Goal: Task Accomplishment & Management: Manage account settings

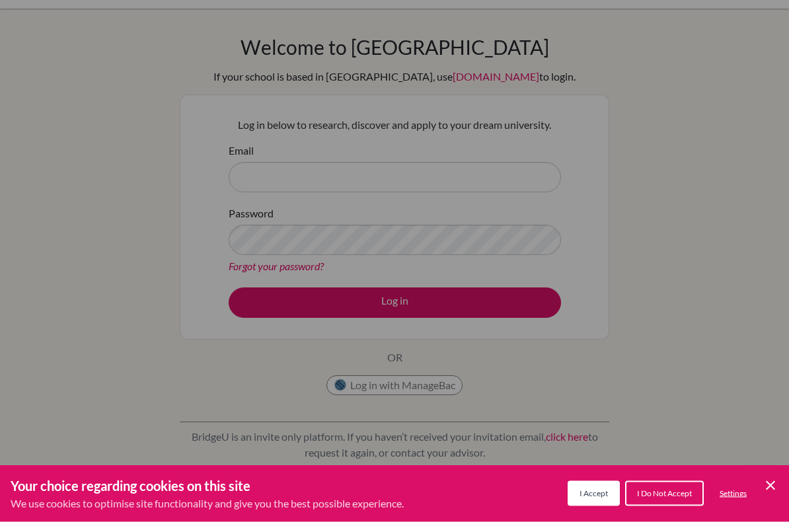
scroll to position [181, 0]
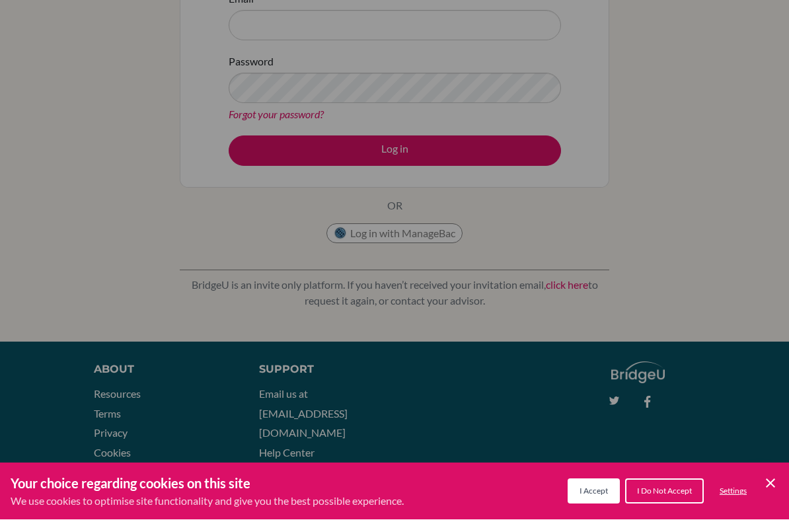
click at [678, 499] on button "I Do Not Accept" at bounding box center [665, 493] width 79 height 25
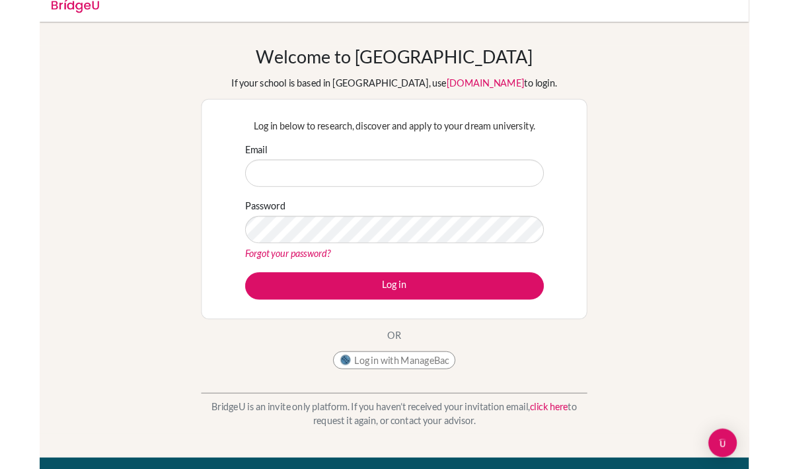
scroll to position [0, 0]
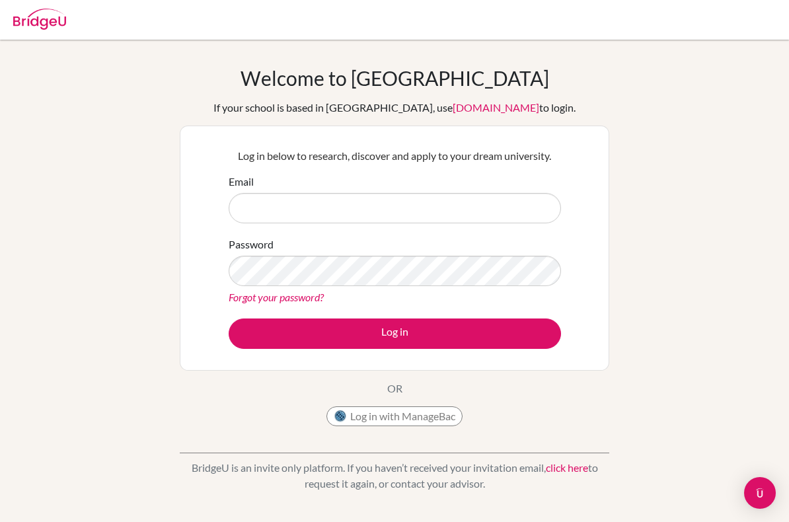
click at [51, 366] on div "Welcome to BridgeU If your school is based in China, use app.bridge-u.com.cn to…" at bounding box center [394, 282] width 789 height 432
click at [520, 213] on input "Email" at bounding box center [395, 208] width 333 height 30
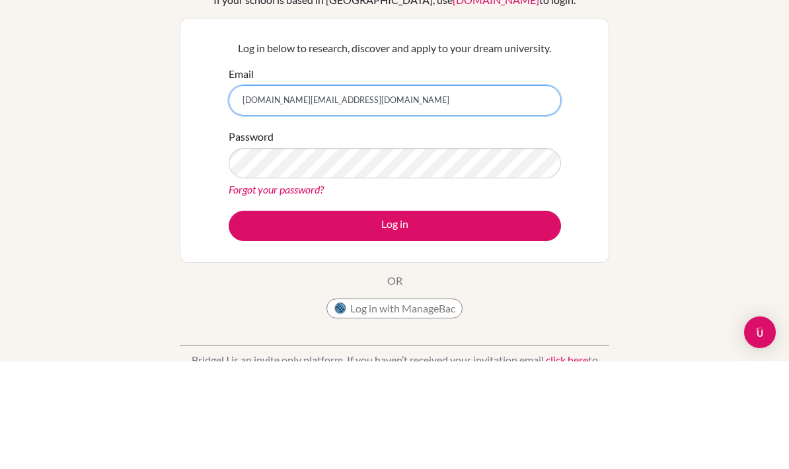
type input "[DOMAIN_NAME][EMAIL_ADDRESS][DOMAIN_NAME]"
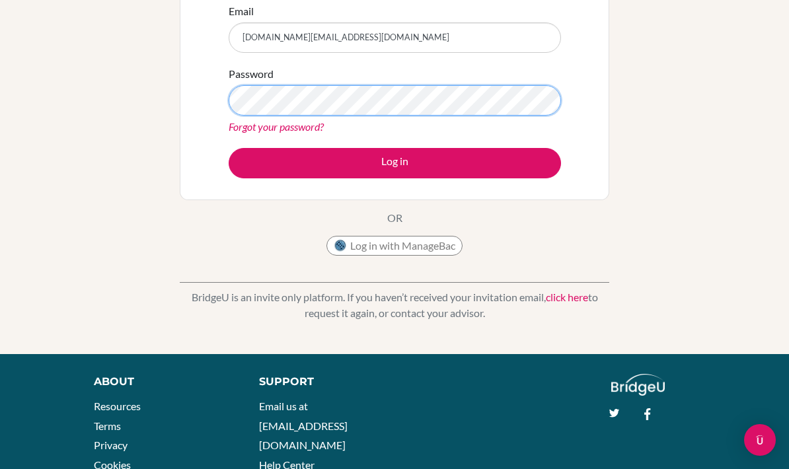
scroll to position [181, 0]
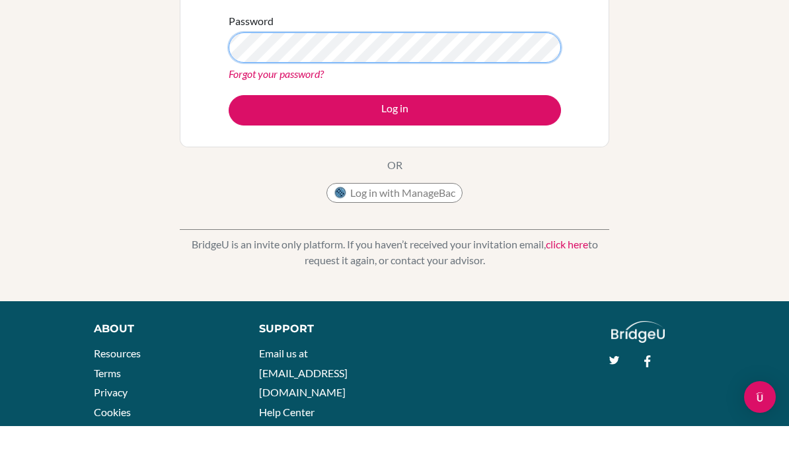
click at [395, 138] on button "Log in" at bounding box center [395, 153] width 333 height 30
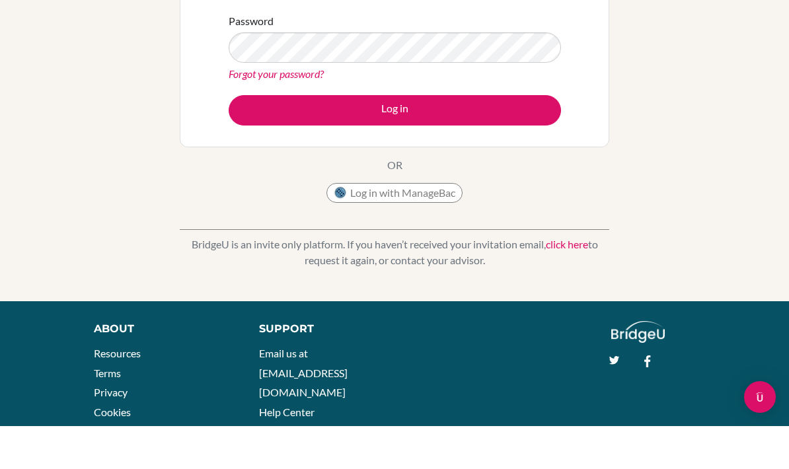
click at [519, 138] on button "Log in" at bounding box center [395, 153] width 333 height 30
click at [503, 138] on button "Log in" at bounding box center [395, 153] width 333 height 30
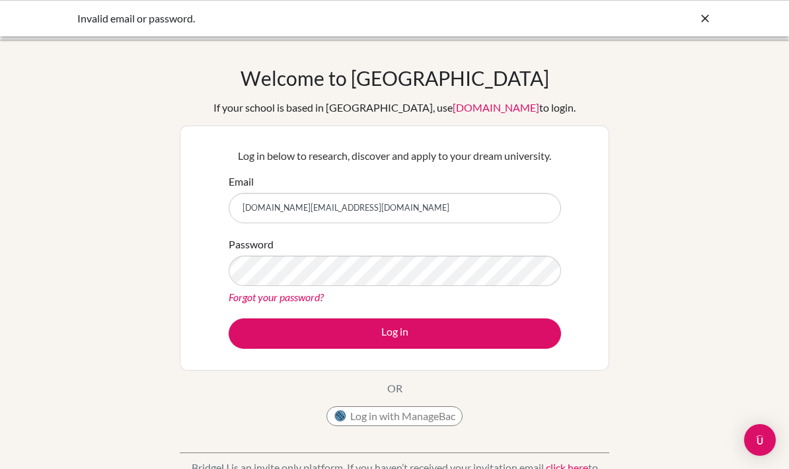
click at [529, 327] on button "Log in" at bounding box center [395, 334] width 333 height 30
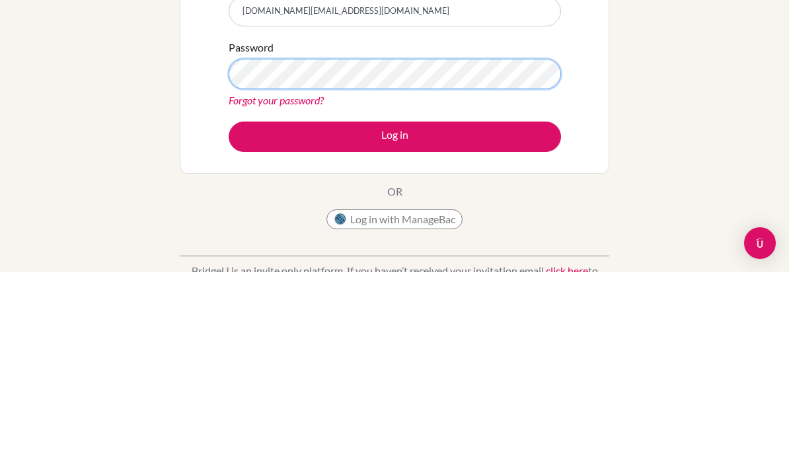
click at [395, 319] on button "Log in" at bounding box center [395, 334] width 333 height 30
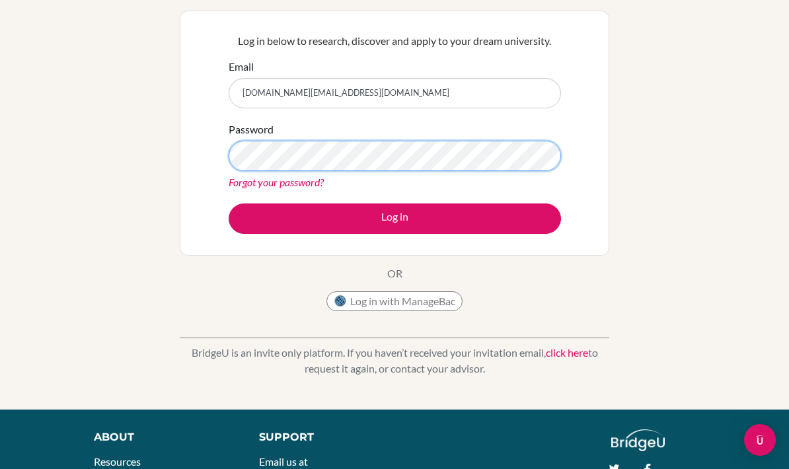
scroll to position [114, 0]
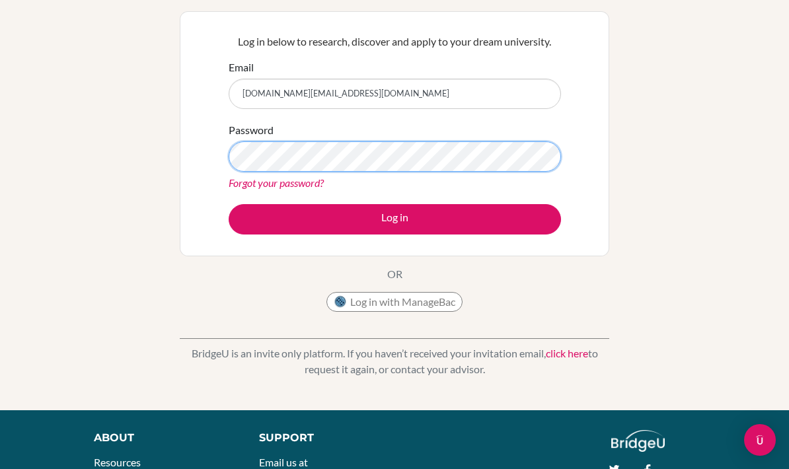
click at [395, 218] on button "Log in" at bounding box center [395, 219] width 333 height 30
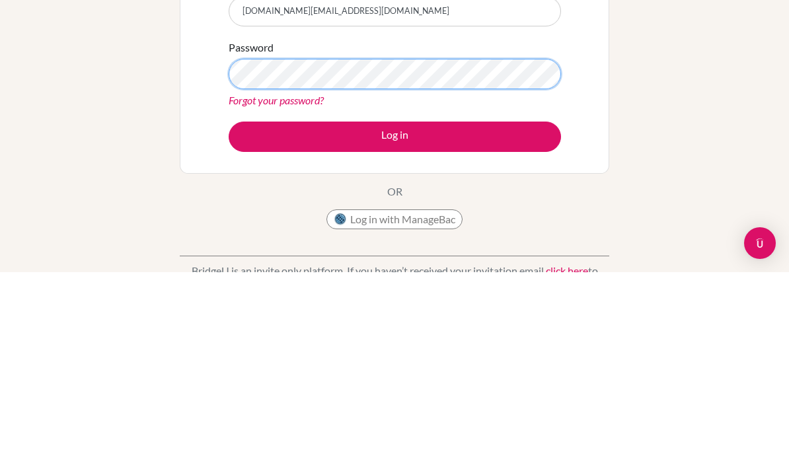
click at [395, 319] on button "Log in" at bounding box center [395, 334] width 333 height 30
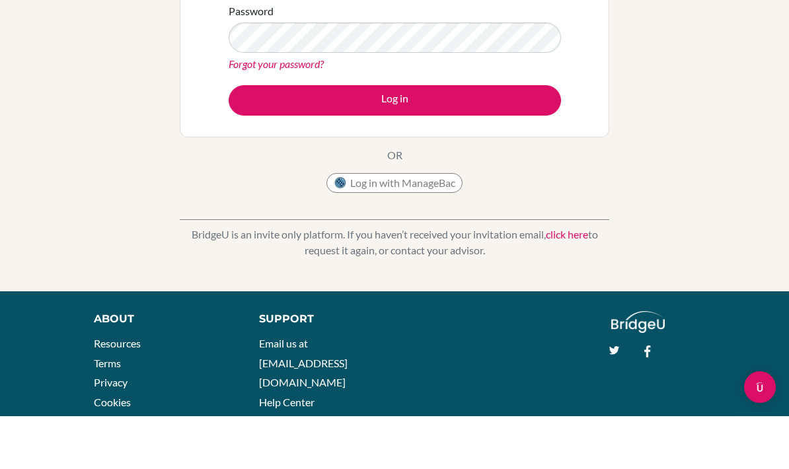
scroll to position [134, 0]
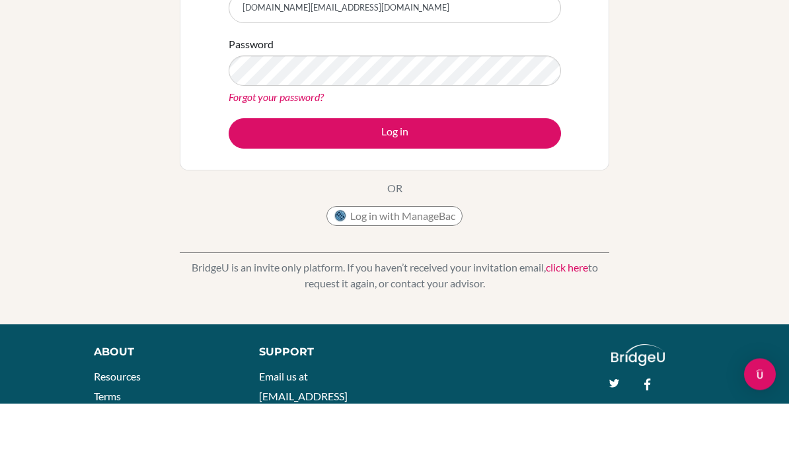
click at [247, 110] on form "Email linhnb.st@thshool.edu.vn Password Forgot your password? Log in" at bounding box center [395, 127] width 333 height 175
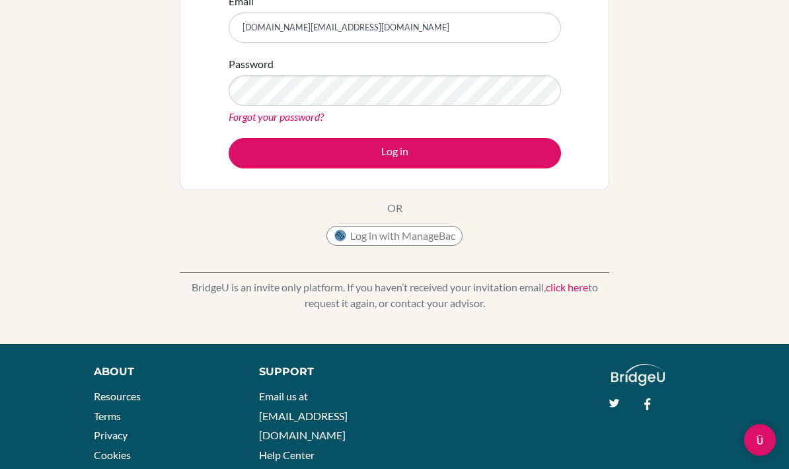
click at [243, 116] on link "Forgot your password?" at bounding box center [276, 116] width 95 height 13
click at [245, 110] on link "Forgot your password?" at bounding box center [276, 116] width 95 height 13
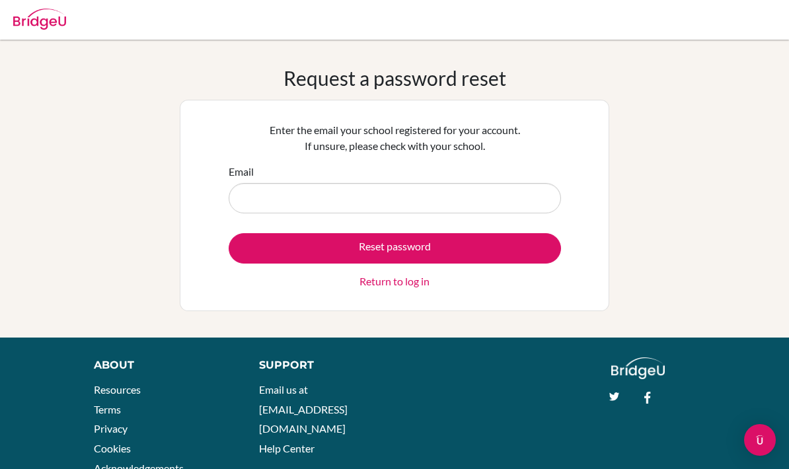
click at [251, 201] on input "Email" at bounding box center [395, 198] width 333 height 30
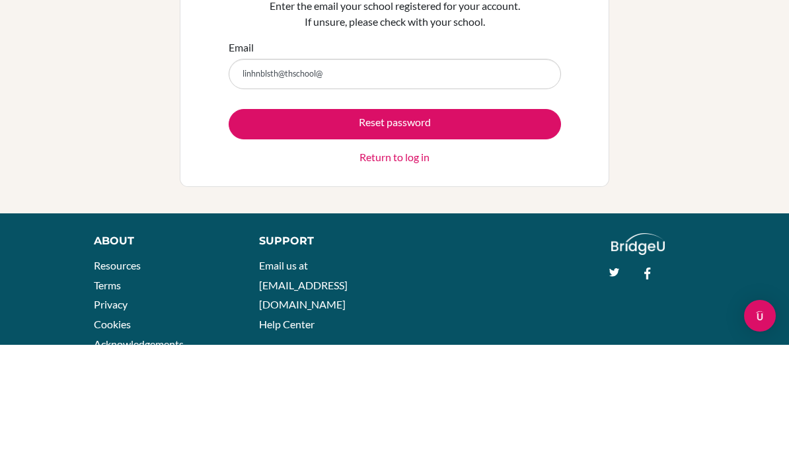
click at [267, 183] on input "linhnblsth@thschool@" at bounding box center [395, 198] width 333 height 30
click at [268, 183] on input "linhnblsth@thschool@" at bounding box center [395, 198] width 333 height 30
click at [341, 183] on input "linhnb.st@thschool@" at bounding box center [395, 198] width 333 height 30
type input "linhnb.st@thschool.edu.vn"
click at [268, 233] on button "Reset password" at bounding box center [395, 248] width 333 height 30
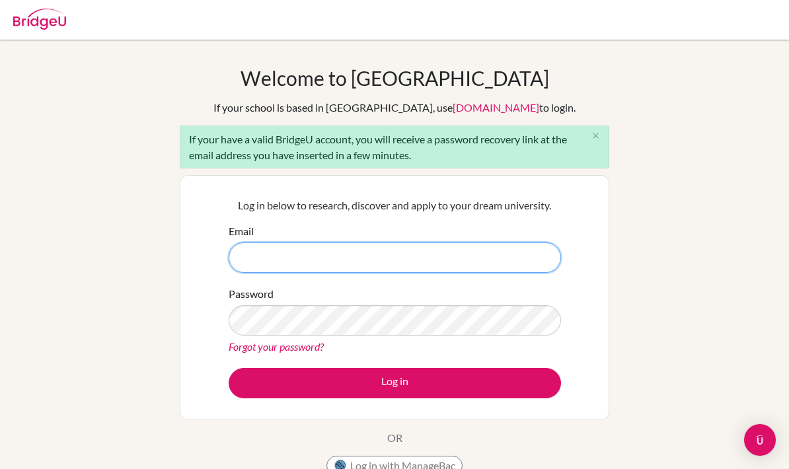
click at [457, 266] on input "Email" at bounding box center [395, 258] width 333 height 30
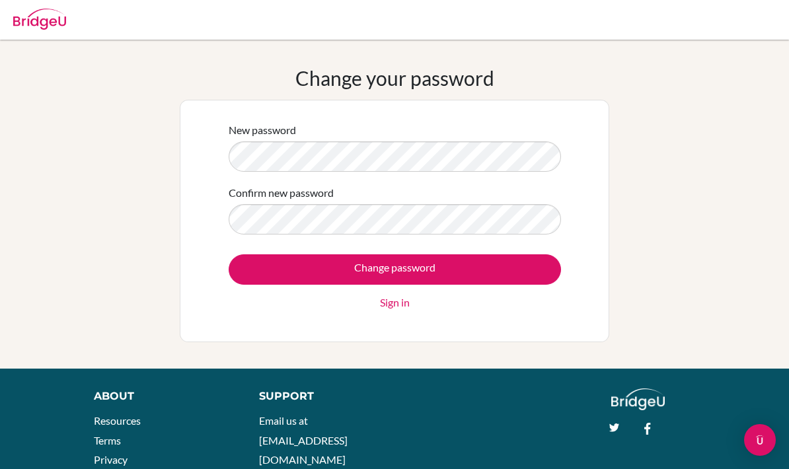
scroll to position [83, 0]
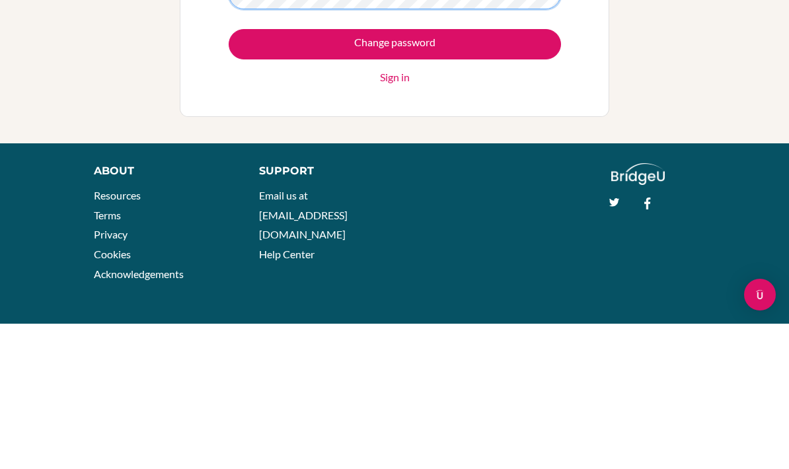
click at [395, 175] on input "Change password" at bounding box center [395, 190] width 333 height 30
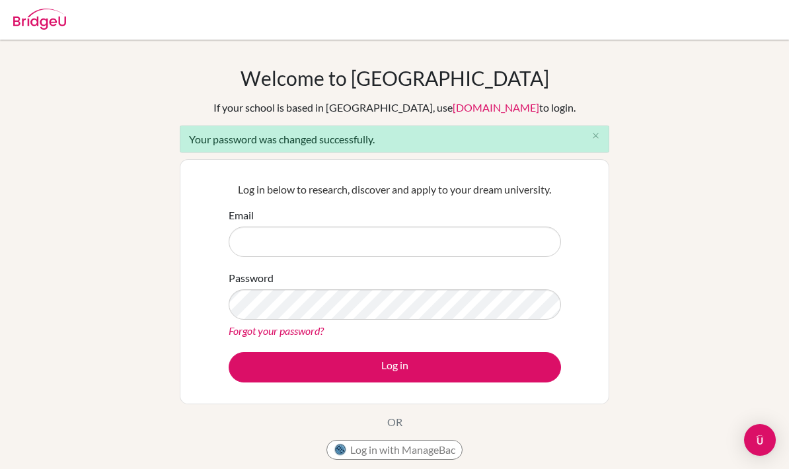
click at [519, 243] on input "Email" at bounding box center [395, 242] width 333 height 30
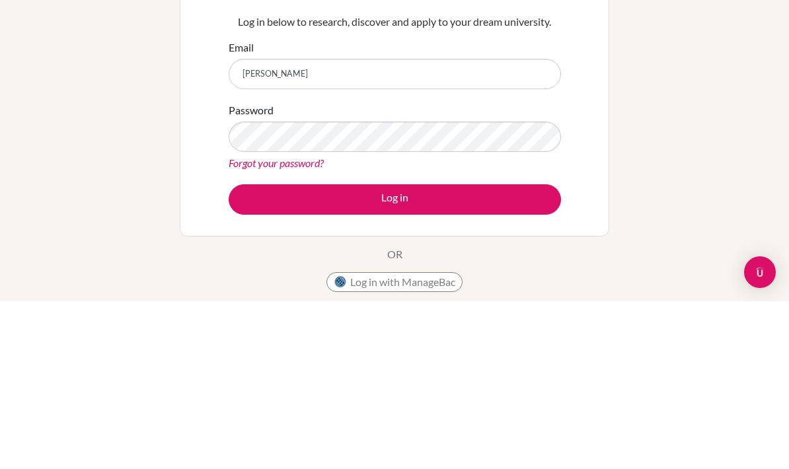
type input "[DOMAIN_NAME][EMAIL_ADDRESS][DOMAIN_NAME]"
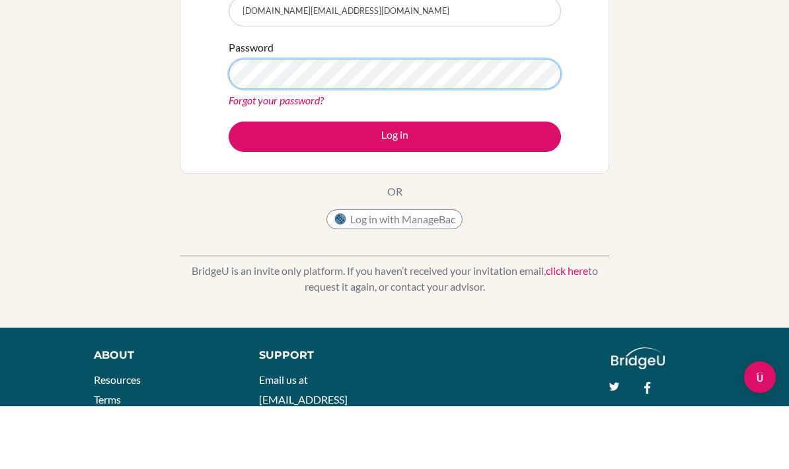
scroll to position [231, 0]
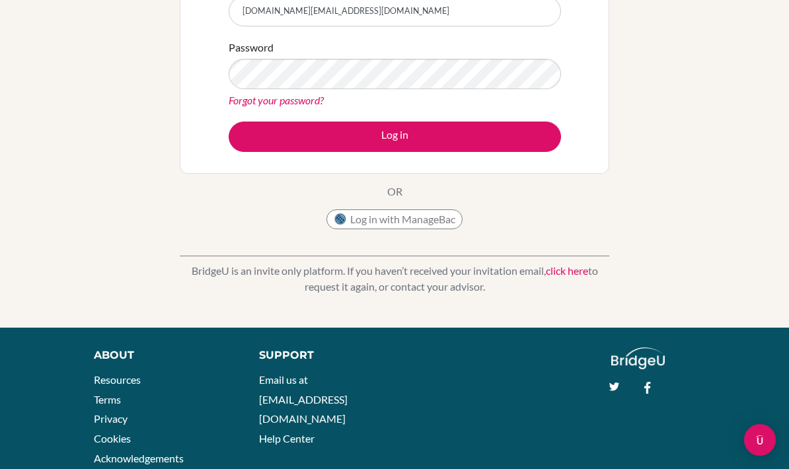
click at [491, 367] on div "Support Email us at hi@bridge-u.com Help Center" at bounding box center [420, 402] width 362 height 108
click at [741, 249] on div "Welcome to BridgeU If your school is based in China, use app.bridge-u.com.cn to…" at bounding box center [394, 68] width 789 height 466
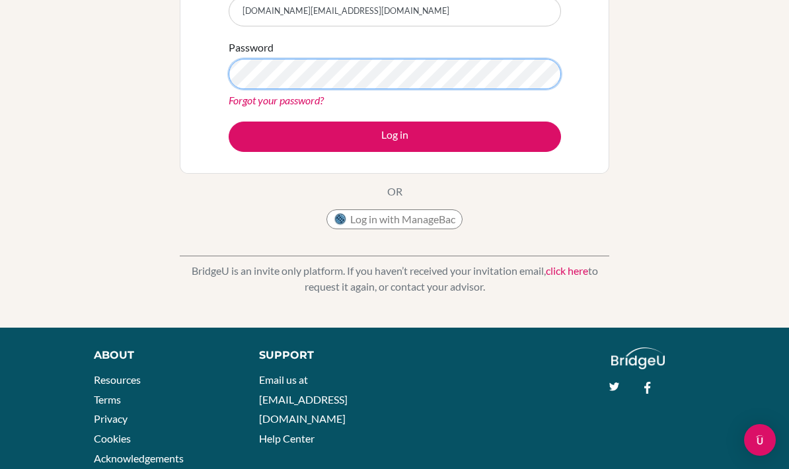
click at [395, 136] on button "Log in" at bounding box center [395, 137] width 333 height 30
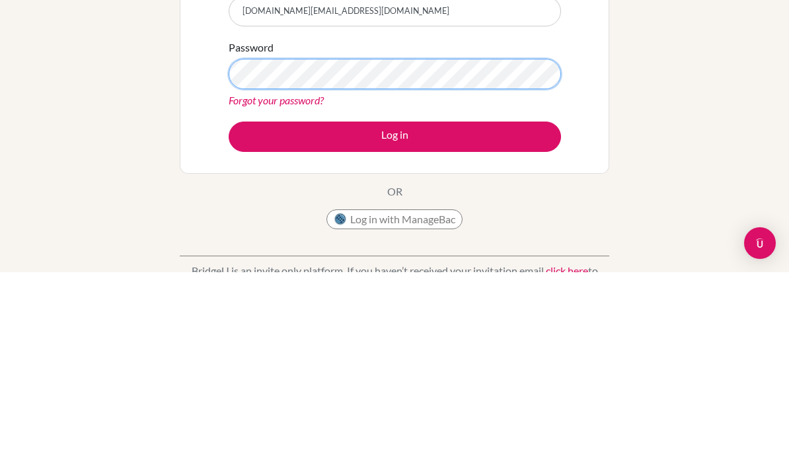
click at [395, 319] on button "Log in" at bounding box center [395, 334] width 333 height 30
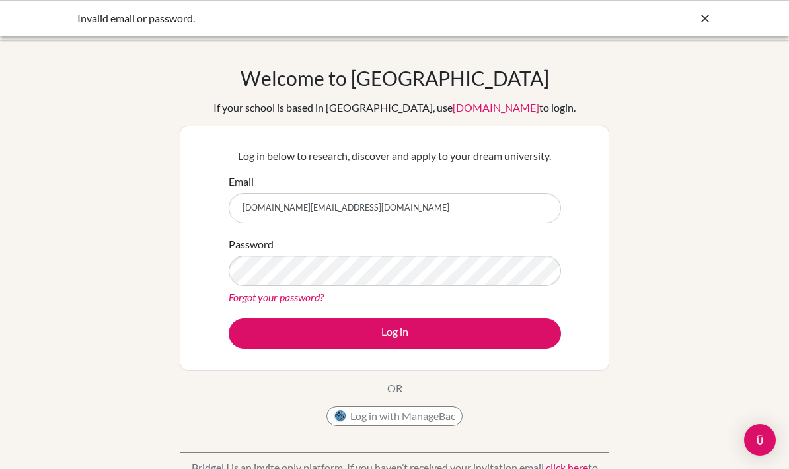
click at [457, 208] on input "[DOMAIN_NAME][EMAIL_ADDRESS][DOMAIN_NAME]" at bounding box center [395, 208] width 333 height 30
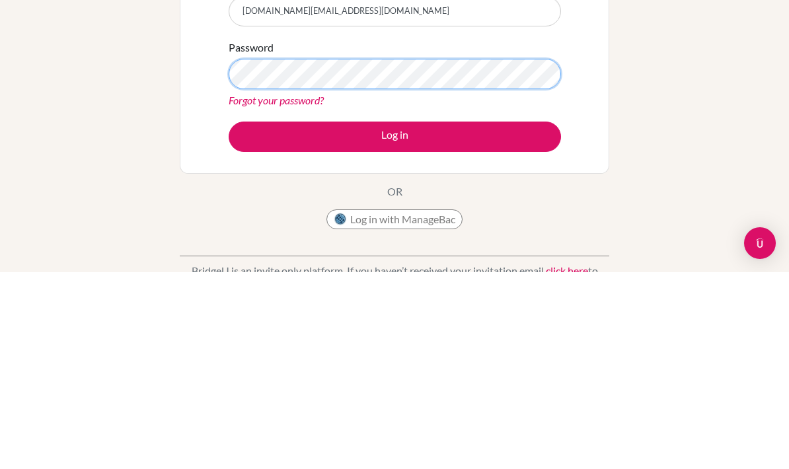
click at [395, 319] on button "Log in" at bounding box center [395, 334] width 333 height 30
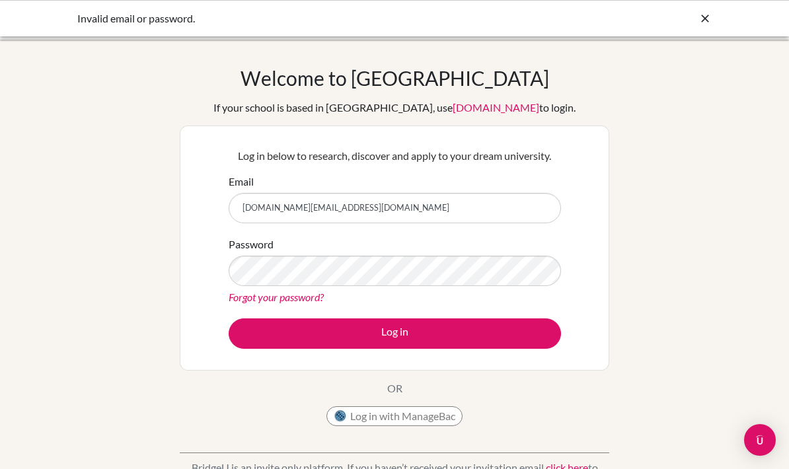
click at [710, 13] on icon at bounding box center [705, 18] width 13 height 13
click at [711, 13] on icon at bounding box center [705, 18] width 13 height 13
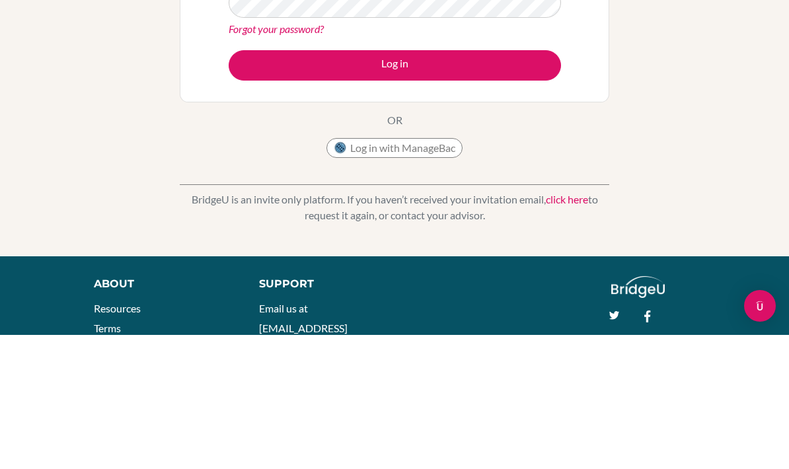
click at [663, 116] on div "Welcome to [GEOGRAPHIC_DATA] If your school is based in [GEOGRAPHIC_DATA], use …" at bounding box center [394, 148] width 789 height 432
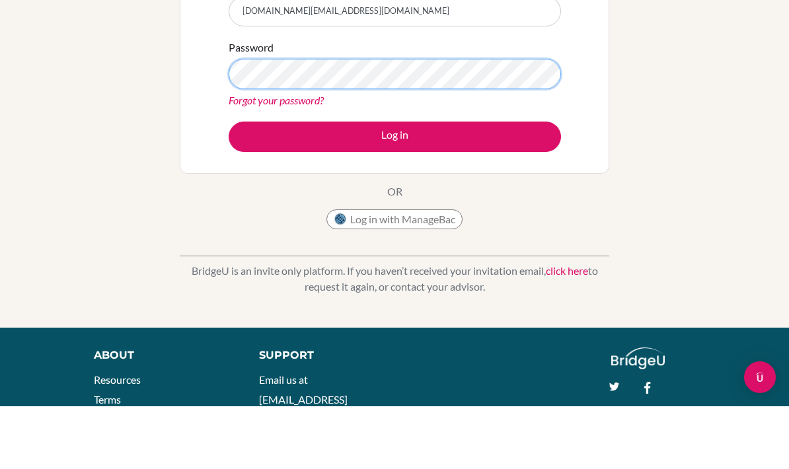
click at [395, 184] on button "Log in" at bounding box center [395, 199] width 333 height 30
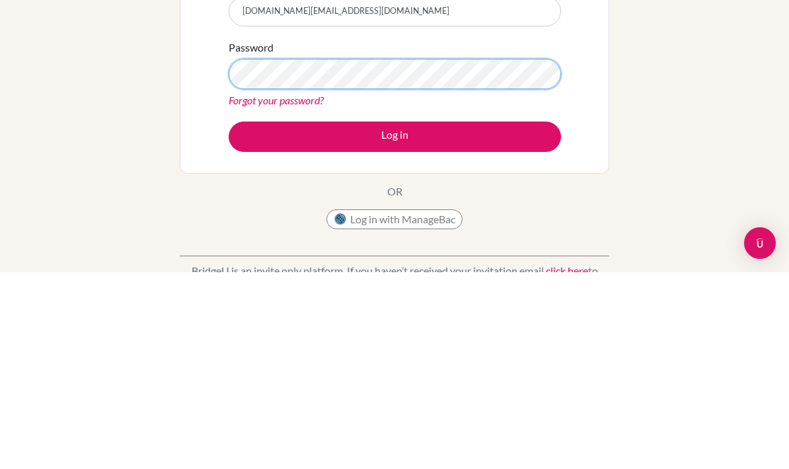
click at [395, 319] on button "Log in" at bounding box center [395, 334] width 333 height 30
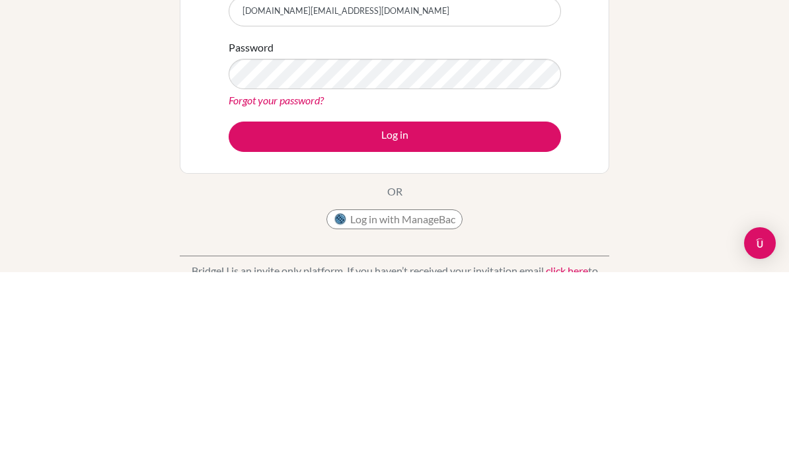
click at [526, 319] on button "Log in" at bounding box center [395, 334] width 333 height 30
click at [512, 319] on button "Log in" at bounding box center [395, 334] width 333 height 30
click at [521, 319] on button "Log in" at bounding box center [395, 334] width 333 height 30
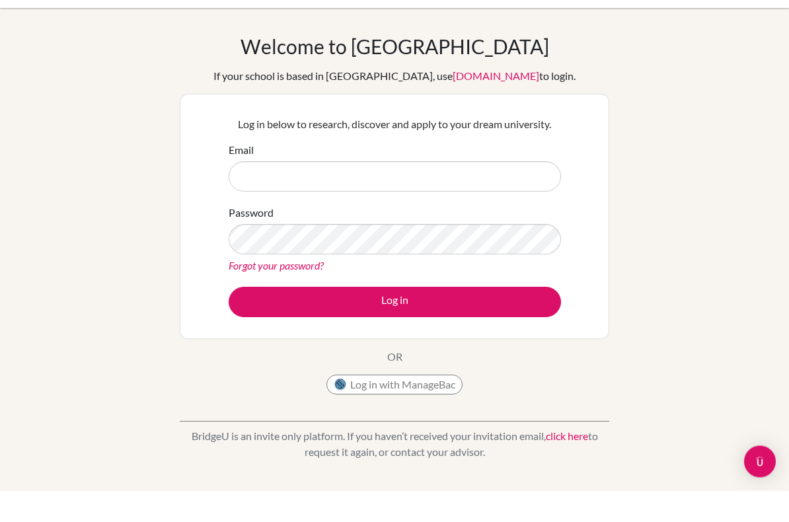
click at [485, 209] on input "Email" at bounding box center [395, 208] width 333 height 30
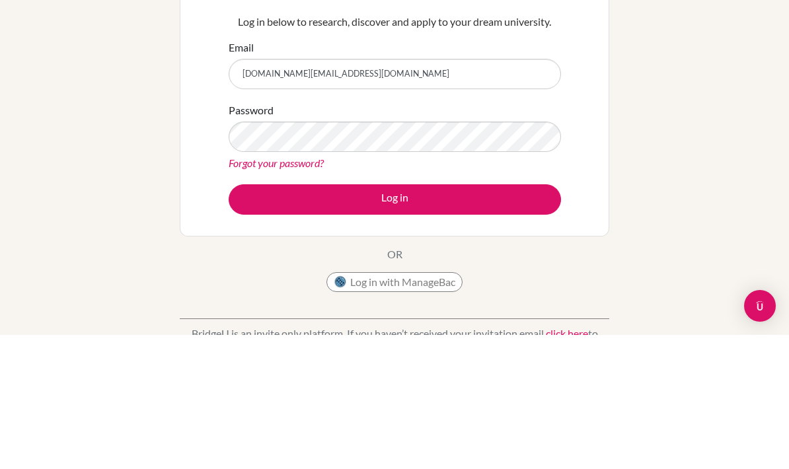
type input "[DOMAIN_NAME][EMAIL_ADDRESS][DOMAIN_NAME]"
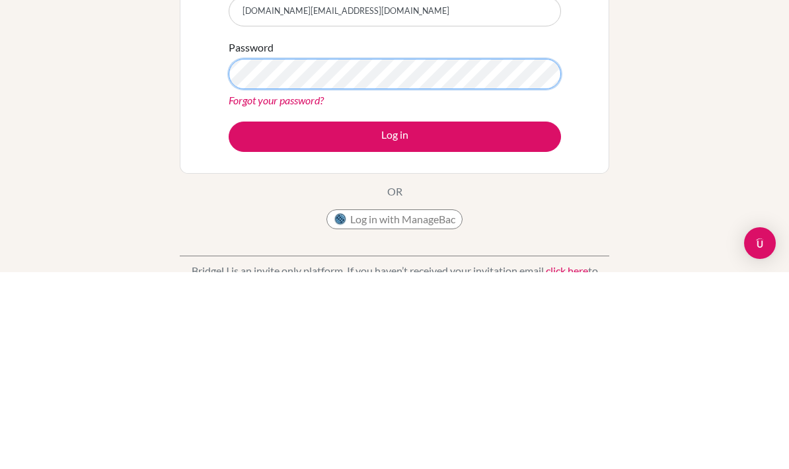
click at [395, 319] on button "Log in" at bounding box center [395, 334] width 333 height 30
